Goal: Task Accomplishment & Management: Complete application form

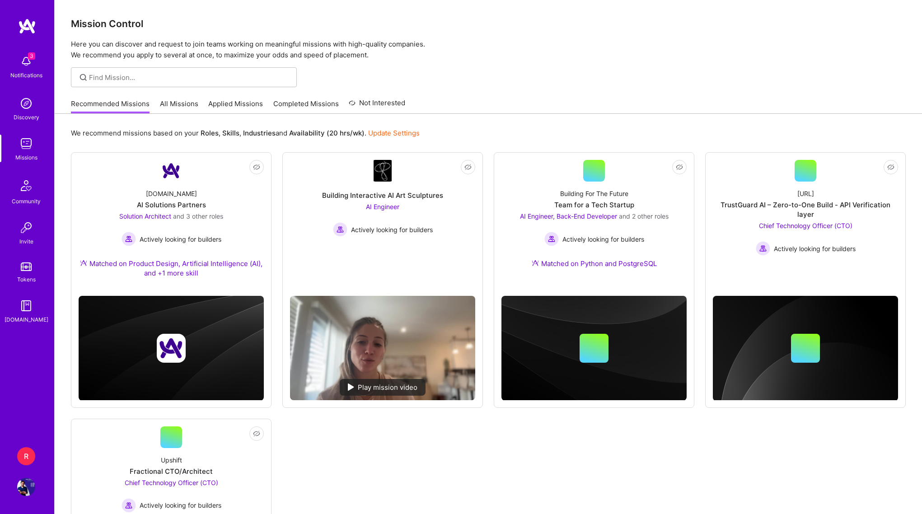
click at [24, 62] on img at bounding box center [26, 61] width 18 height 18
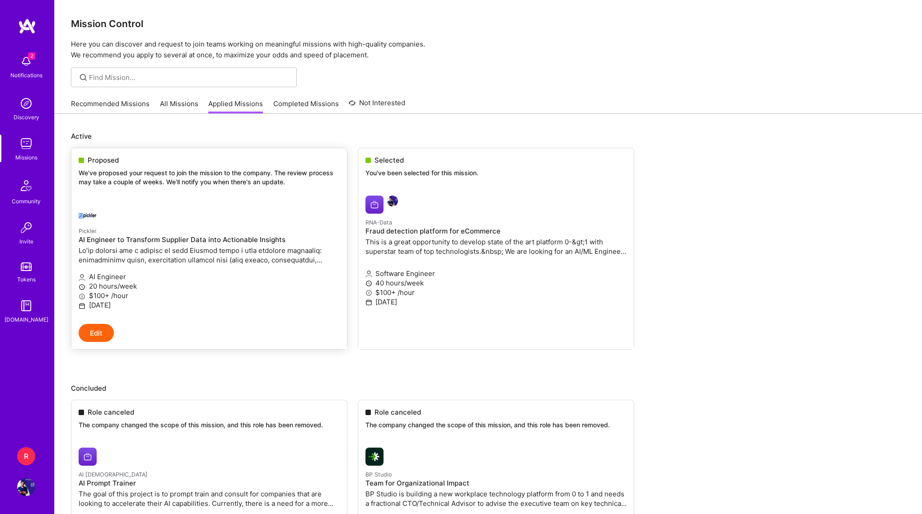
click at [136, 207] on div at bounding box center [166, 213] width 174 height 18
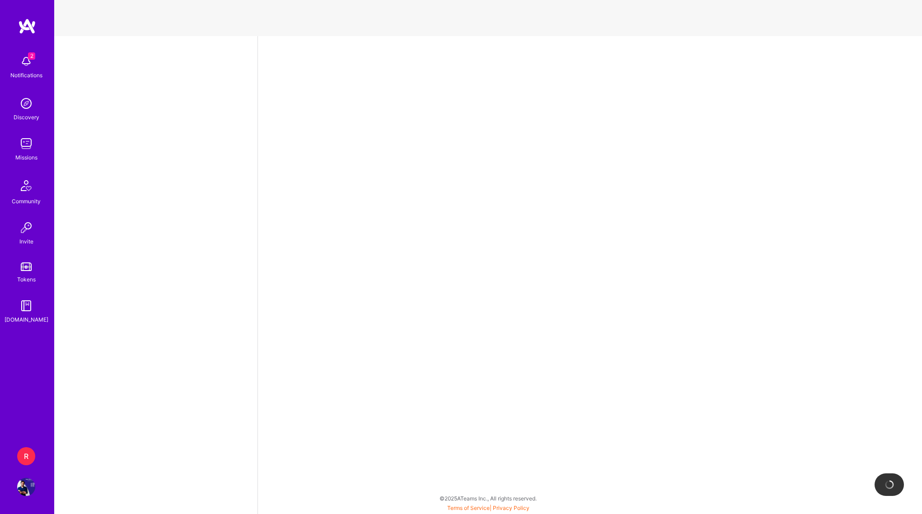
select select "SG"
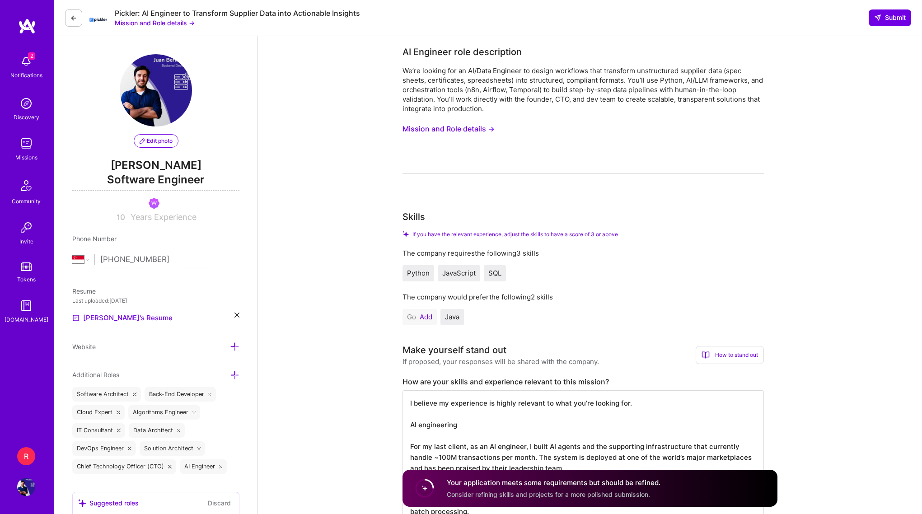
click at [481, 133] on button "Mission and Role details →" at bounding box center [449, 129] width 92 height 17
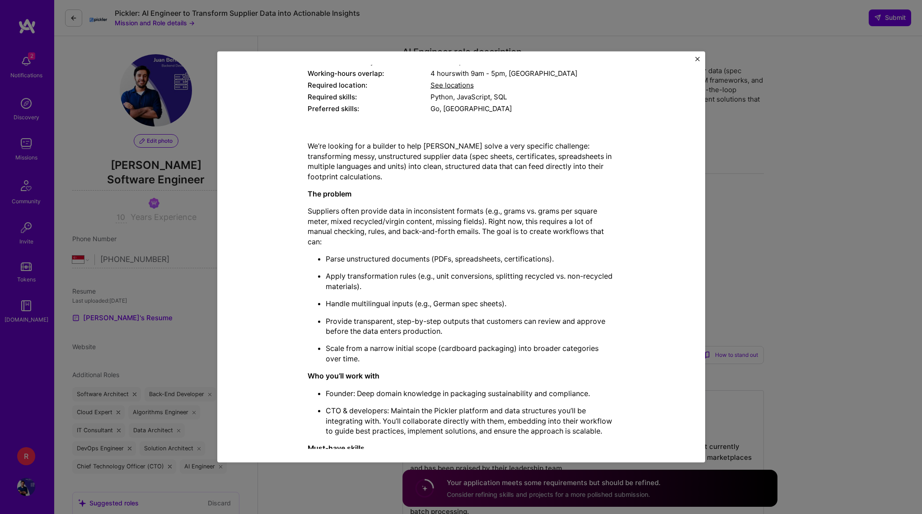
scroll to position [202, 0]
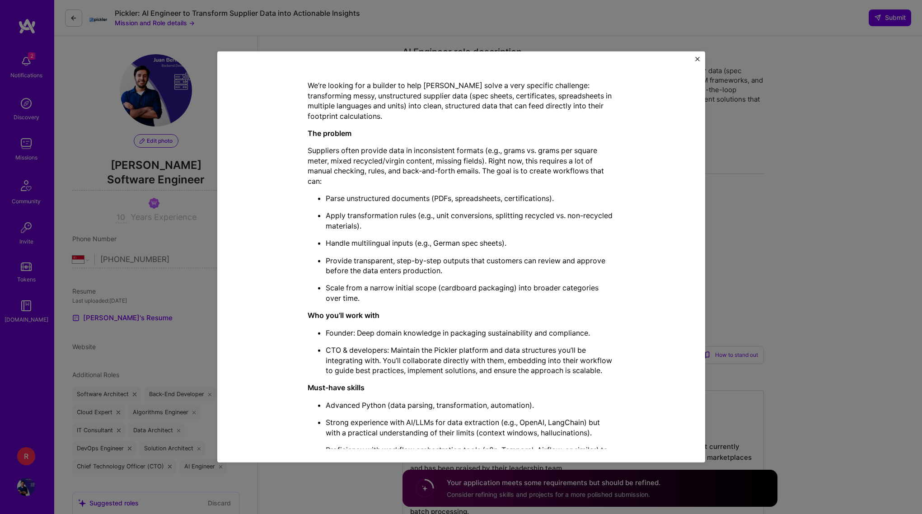
click at [461, 152] on p "Suppliers often provide data in inconsistent formats (e.g., grams vs. grams per…" at bounding box center [461, 166] width 307 height 41
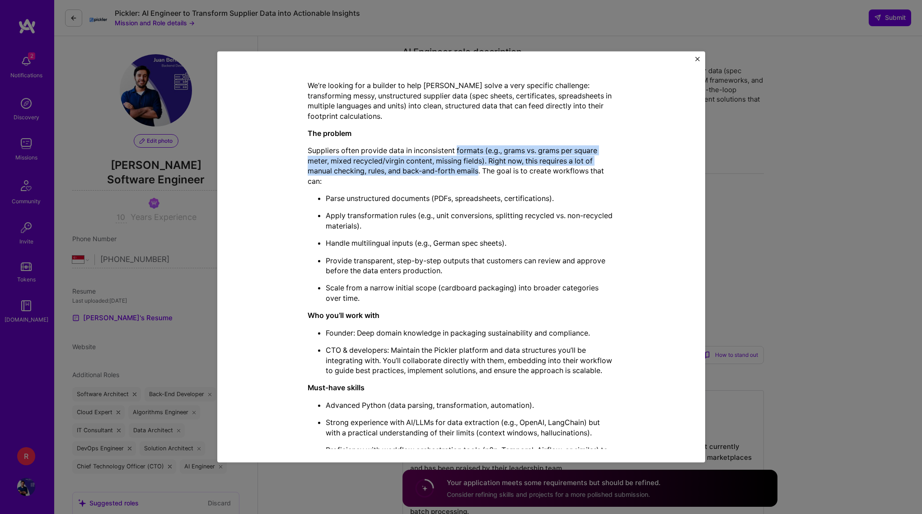
drag, startPoint x: 461, startPoint y: 152, endPoint x: 462, endPoint y: 168, distance: 15.4
click at [461, 168] on p "Suppliers often provide data in inconsistent formats (e.g., grams vs. grams per…" at bounding box center [461, 166] width 307 height 41
click at [454, 154] on p "Suppliers often provide data in inconsistent formats (e.g., grams vs. grams per…" at bounding box center [461, 166] width 307 height 41
drag, startPoint x: 454, startPoint y: 154, endPoint x: 454, endPoint y: 178, distance: 24.0
click at [454, 178] on p "Suppliers often provide data in inconsistent formats (e.g., grams vs. grams per…" at bounding box center [461, 166] width 307 height 41
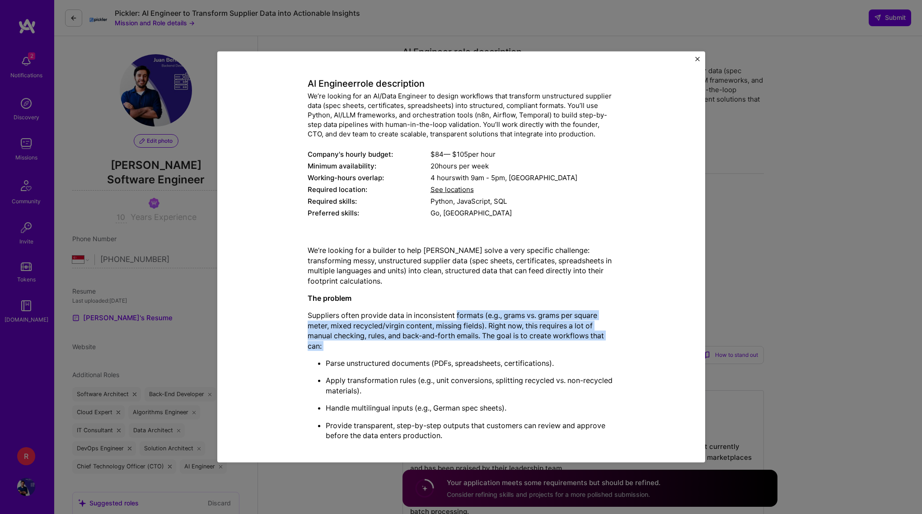
scroll to position [0, 0]
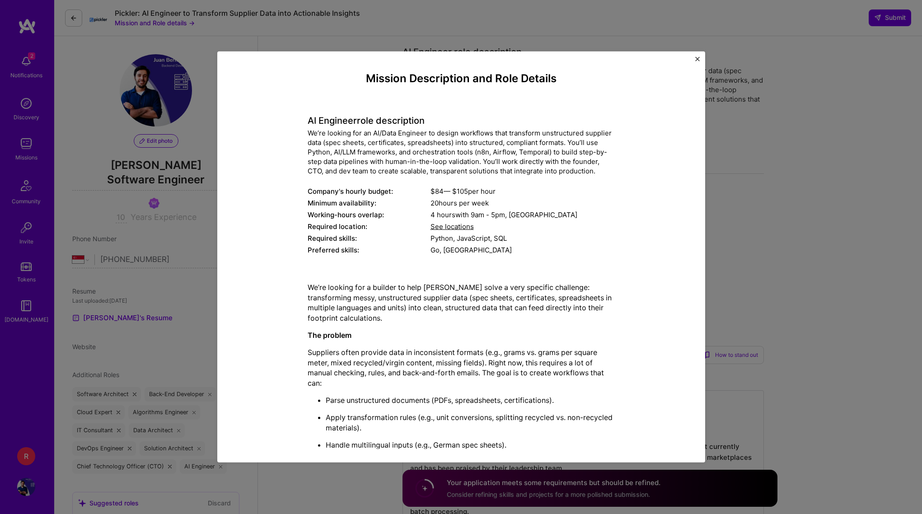
click at [481, 162] on div "We’re looking for an AI/Data Engineer to design workflows that transform unstru…" at bounding box center [461, 151] width 307 height 47
drag, startPoint x: 481, startPoint y: 162, endPoint x: 481, endPoint y: 194, distance: 31.6
click at [481, 194] on div "AI Engineer role description We’re looking for an AI/Data Engineer to design wo…" at bounding box center [461, 181] width 307 height 154
click at [443, 144] on div "We’re looking for an AI/Data Engineer to design workflows that transform unstru…" at bounding box center [461, 151] width 307 height 47
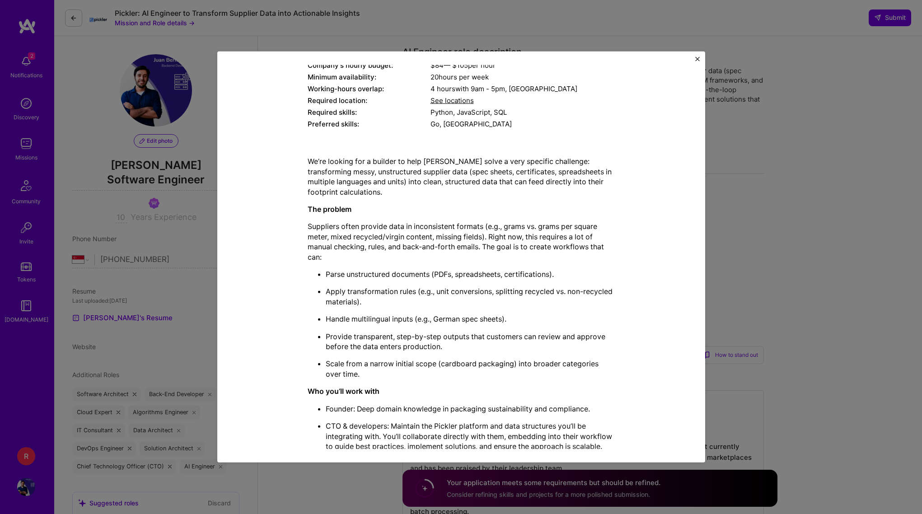
scroll to position [127, 0]
click at [466, 225] on p "Suppliers often provide data in inconsistent formats (e.g., grams vs. grams per…" at bounding box center [461, 241] width 307 height 41
drag, startPoint x: 466, startPoint y: 225, endPoint x: 452, endPoint y: 224, distance: 14.0
click at [452, 224] on p "Suppliers often provide data in inconsistent formats (e.g., grams vs. grams per…" at bounding box center [461, 241] width 307 height 41
click at [433, 222] on p "Suppliers often provide data in inconsistent formats (e.g., grams vs. grams per…" at bounding box center [461, 241] width 307 height 41
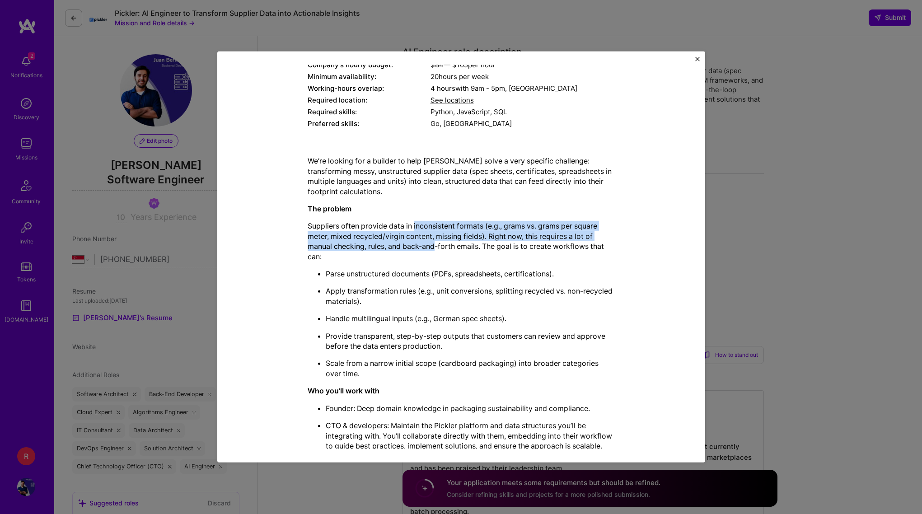
drag, startPoint x: 433, startPoint y: 222, endPoint x: 429, endPoint y: 249, distance: 27.4
click at [429, 249] on p "Suppliers often provide data in inconsistent formats (e.g., grams vs. grams per…" at bounding box center [461, 241] width 307 height 41
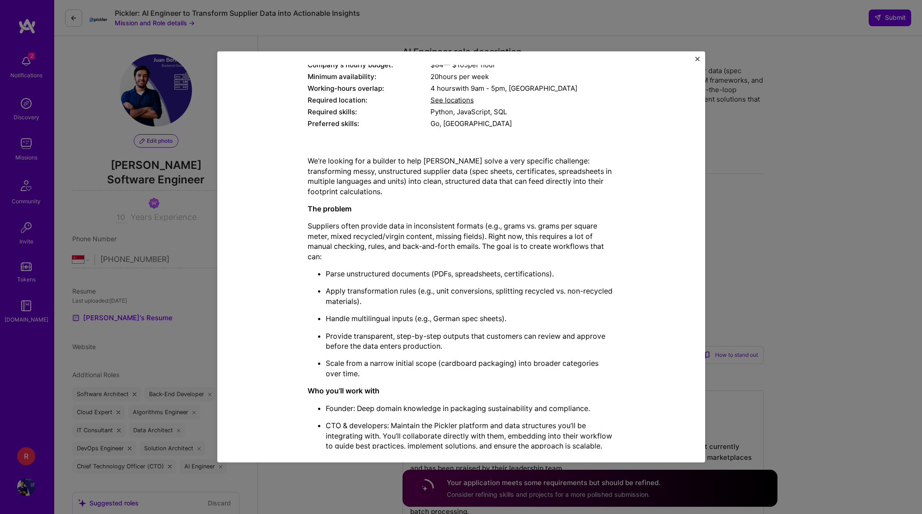
click at [466, 231] on p "Suppliers often provide data in inconsistent formats (e.g., grams vs. grams per…" at bounding box center [461, 241] width 307 height 41
drag, startPoint x: 466, startPoint y: 231, endPoint x: 464, endPoint y: 240, distance: 9.2
click at [464, 240] on p "Suppliers often provide data in inconsistent formats (e.g., grams vs. grams per…" at bounding box center [461, 241] width 307 height 41
click at [452, 257] on p "Suppliers often provide data in inconsistent formats (e.g., grams vs. grams per…" at bounding box center [461, 241] width 307 height 41
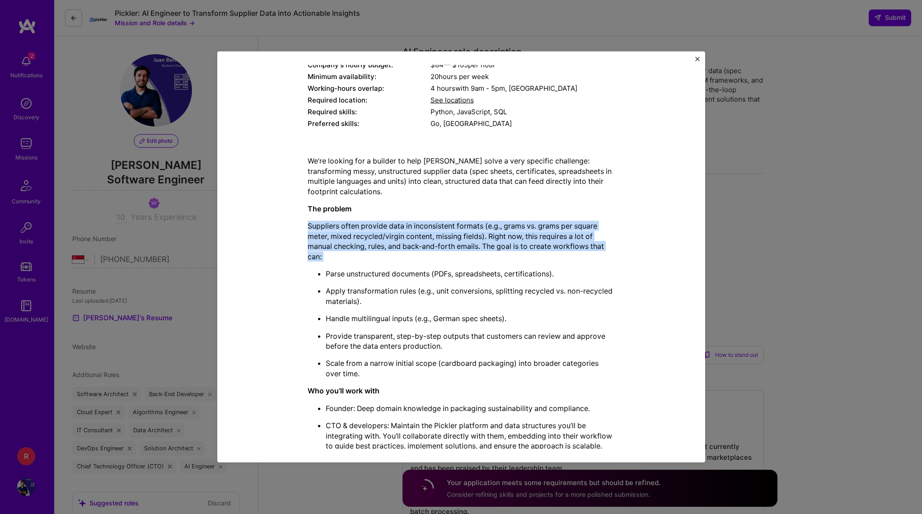
click at [452, 257] on p "Suppliers often provide data in inconsistent formats (e.g., grams vs. grams per…" at bounding box center [461, 241] width 307 height 41
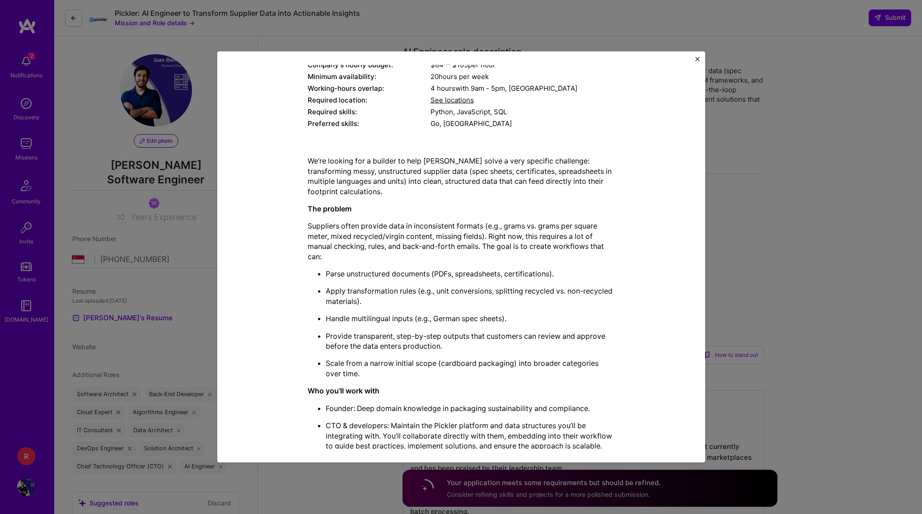
click at [444, 279] on ul "Parse unstructured documents (PDFs, spreadsheets, certifications). Apply transf…" at bounding box center [461, 324] width 307 height 110
click at [434, 275] on p "Parse unstructured documents (PDFs, spreadsheets, certifications)." at bounding box center [470, 274] width 289 height 10
click at [408, 278] on p "Parse unstructured documents (PDFs, spreadsheets, certifications)." at bounding box center [470, 274] width 289 height 10
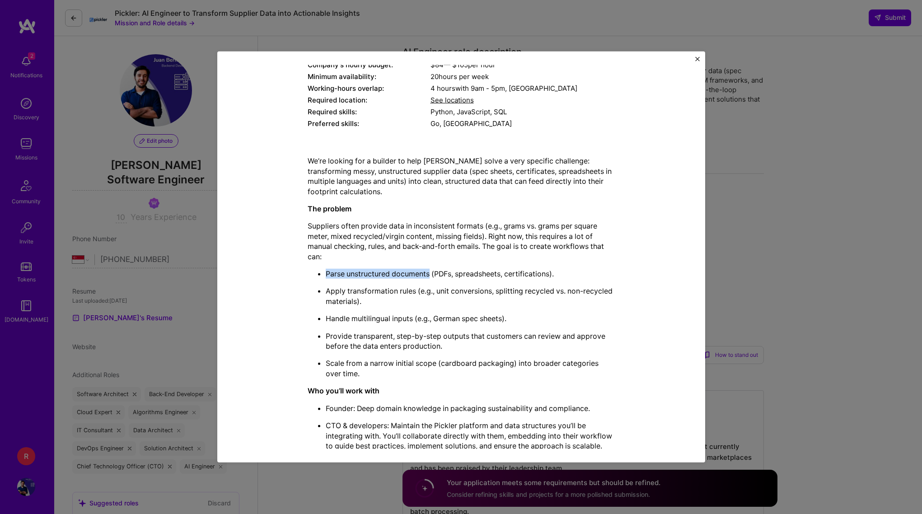
drag, startPoint x: 408, startPoint y: 278, endPoint x: 321, endPoint y: 277, distance: 87.2
click at [320, 277] on ul "Parse unstructured documents (PDFs, spreadsheets, certifications). Apply transf…" at bounding box center [461, 324] width 307 height 110
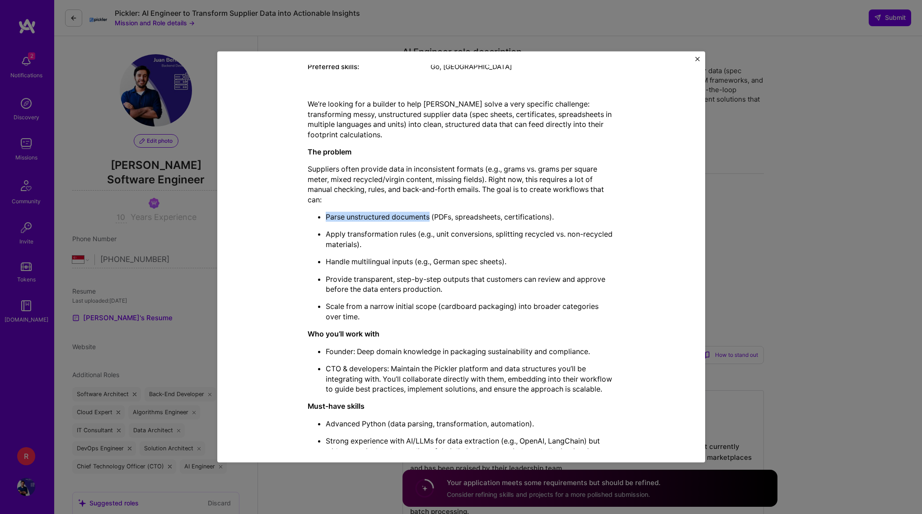
scroll to position [301, 0]
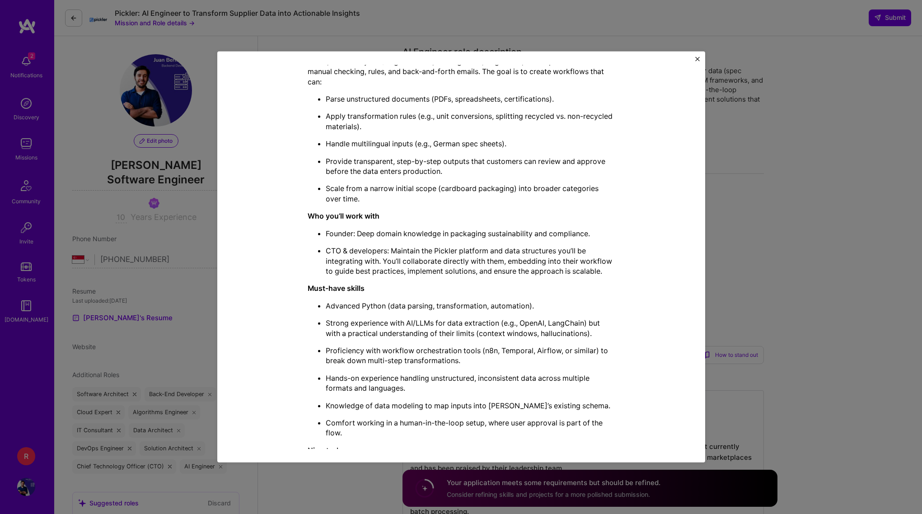
click at [753, 187] on div "Mission Description and Role Details AI Engineer role description We’re looking…" at bounding box center [461, 257] width 922 height 514
